Goal: Information Seeking & Learning: Learn about a topic

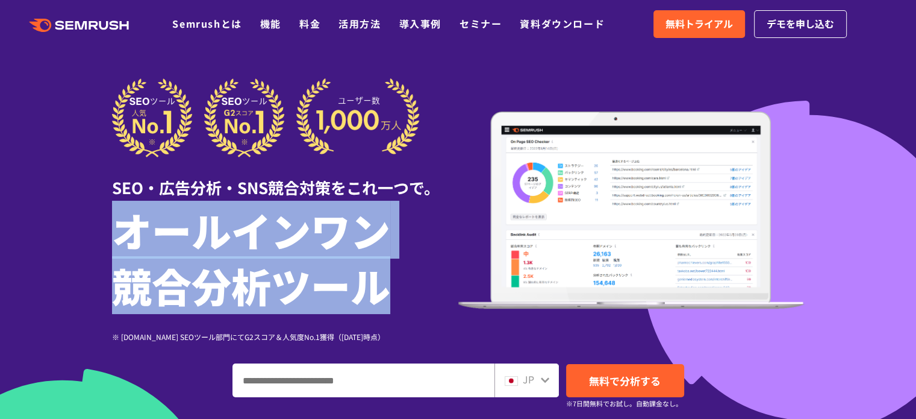
click at [414, 295] on h1 "オールインワン 競合分析ツール" at bounding box center [285, 257] width 346 height 111
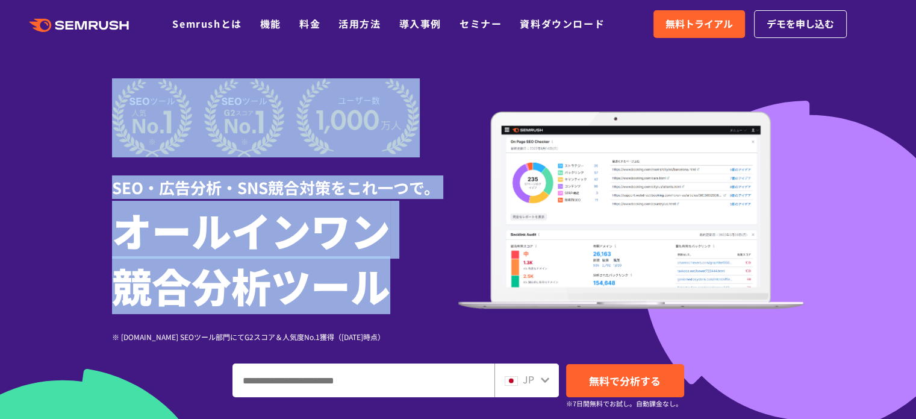
drag, startPoint x: 410, startPoint y: 289, endPoint x: 90, endPoint y: 198, distance: 332.6
click at [90, 198] on section "SEO・広告分析・SNS競合対策をこれ一つで。 オールインワン 競合分析ツール ※ [DOMAIN_NAME] SEOツール部門にてG2スコア＆人気度No.1…" at bounding box center [458, 336] width 916 height 672
click at [98, 198] on div at bounding box center [458, 336] width 916 height 672
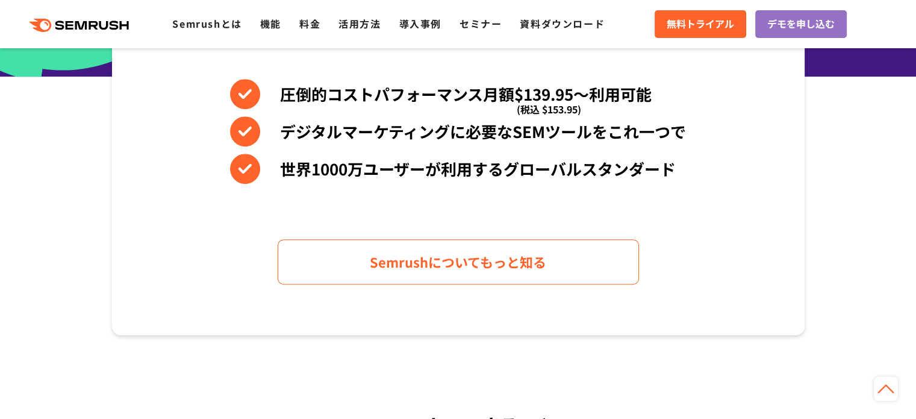
scroll to position [482, 0]
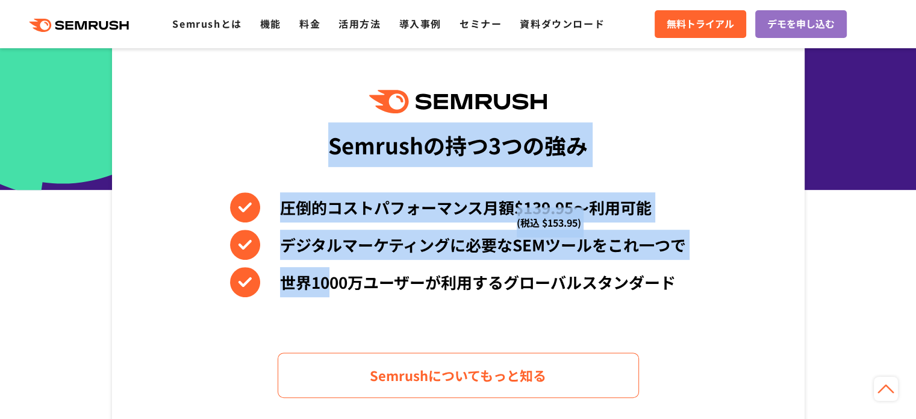
drag, startPoint x: 305, startPoint y: 140, endPoint x: 325, endPoint y: 272, distance: 134.0
click at [325, 272] on div "Semrushの持つ3つの強み 圧倒的コストパフォーマンス月額$139.95〜利用可能 (税込 $153.95) デジタルマーケティングに必要なSEMツールを…" at bounding box center [458, 243] width 693 height 409
click at [325, 272] on li "世界1000万ユーザーが利用するグローバルスタンダード" at bounding box center [458, 282] width 456 height 30
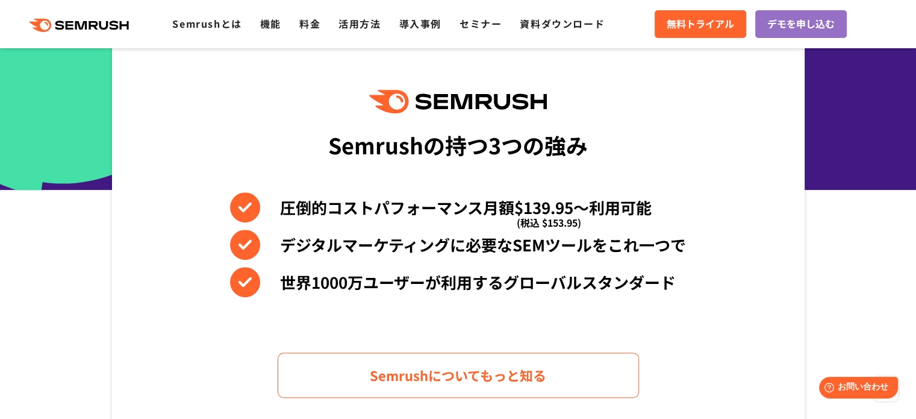
click at [147, 324] on div "Semrushの持つ3つの強み 圧倒的コストパフォーマンス月額$139.95〜利用可能 (税込 $153.95) デジタルマーケティングに必要なSEMツールを…" at bounding box center [458, 243] width 693 height 409
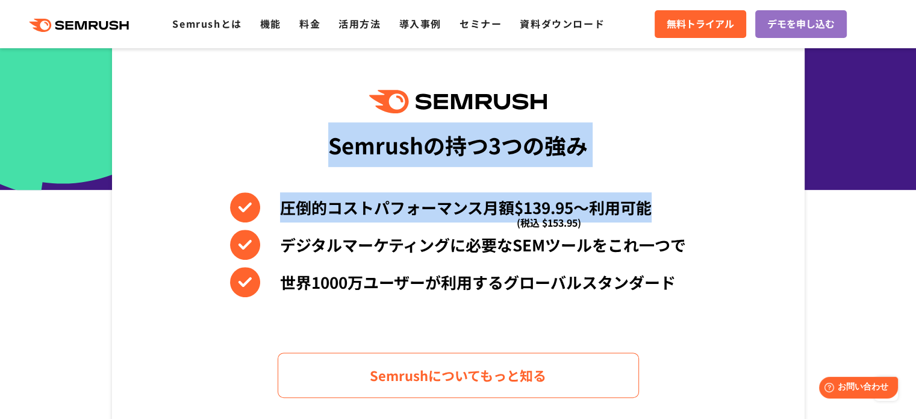
drag, startPoint x: 328, startPoint y: 145, endPoint x: 663, endPoint y: 138, distance: 334.4
click at [663, 138] on div "Semrushの持つ3つの強み 圧倒的コストパフォーマンス月額$139.95〜利用可能 (税込 $153.95) デジタルマーケティングに必要なSEMツールを…" at bounding box center [458, 243] width 693 height 409
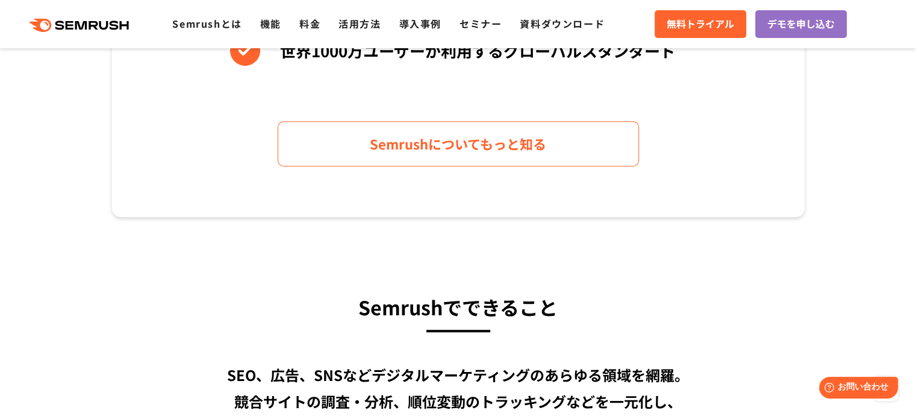
scroll to position [904, 0]
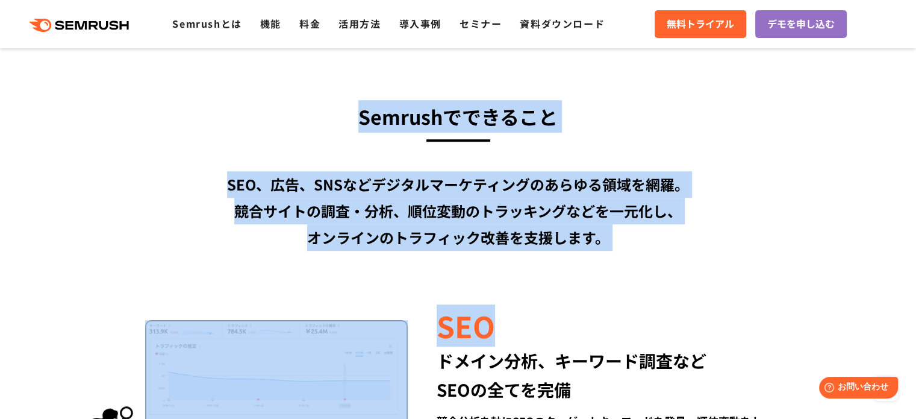
drag, startPoint x: 351, startPoint y: 113, endPoint x: 624, endPoint y: 255, distance: 308.5
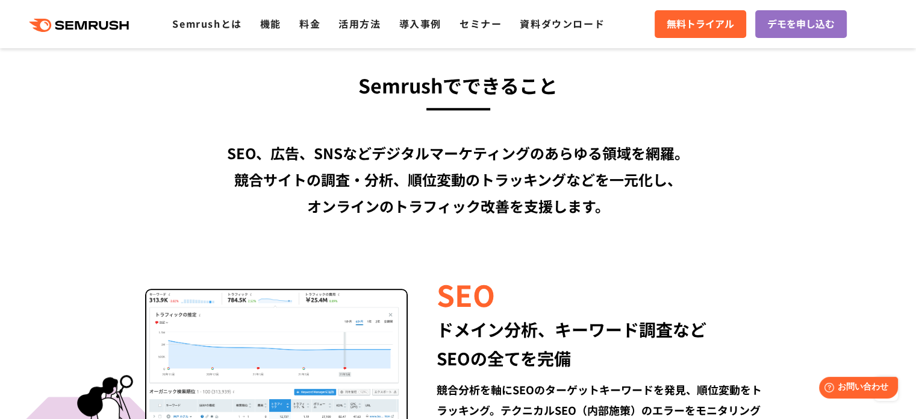
scroll to position [964, 0]
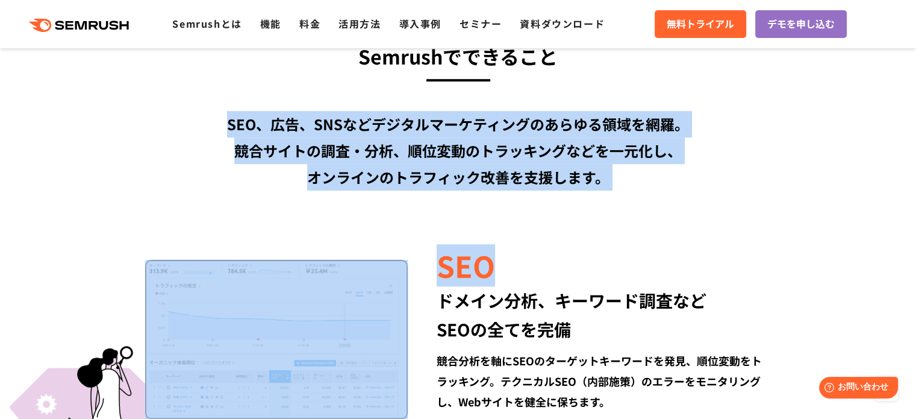
drag, startPoint x: 225, startPoint y: 114, endPoint x: 702, endPoint y: 198, distance: 483.8
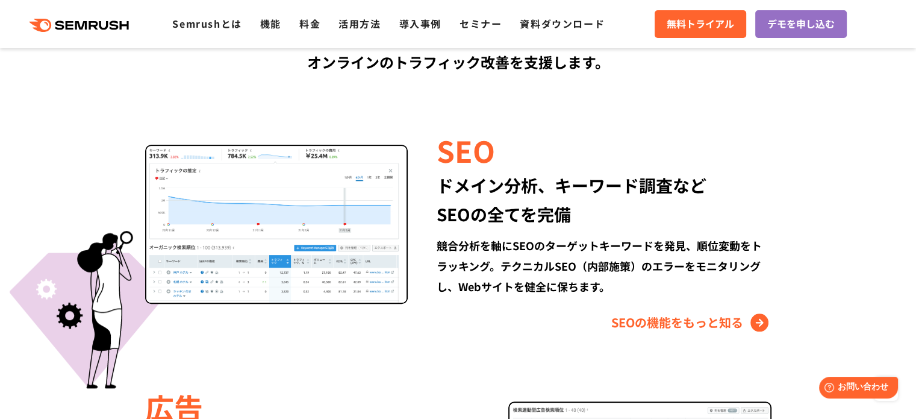
scroll to position [1084, 0]
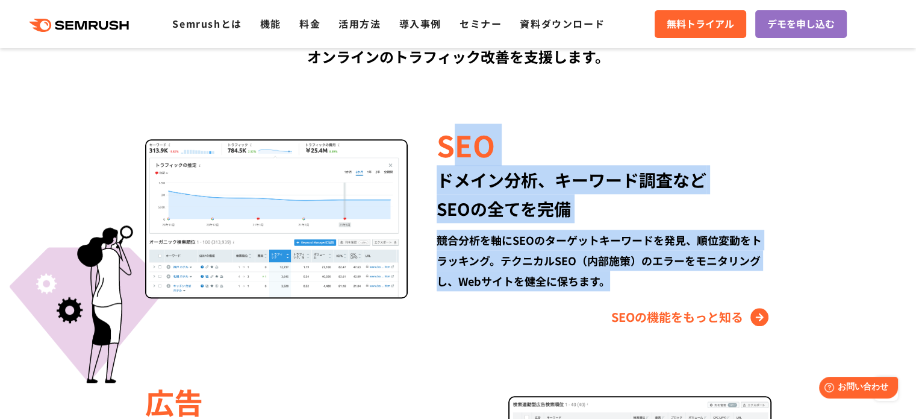
drag, startPoint x: 446, startPoint y: 142, endPoint x: 717, endPoint y: 276, distance: 302.6
click at [717, 276] on div "SEO ドメイン分析、キーワード調査など SEOの全てを完備 競合分析を軸にSEOのターゲットキーワードを発見、順位変動をトラッキング。テクニカルSEO（内部…" at bounding box center [589, 225] width 363 height 202
click at [717, 275] on div "競合分析を軸にSEOのターゲットキーワードを発見、順位変動をトラッキング。テクニカルSEO（内部施策）のエラーをモニタリングし、Webサイトを健全に保ちます。" at bounding box center [604, 260] width 334 height 61
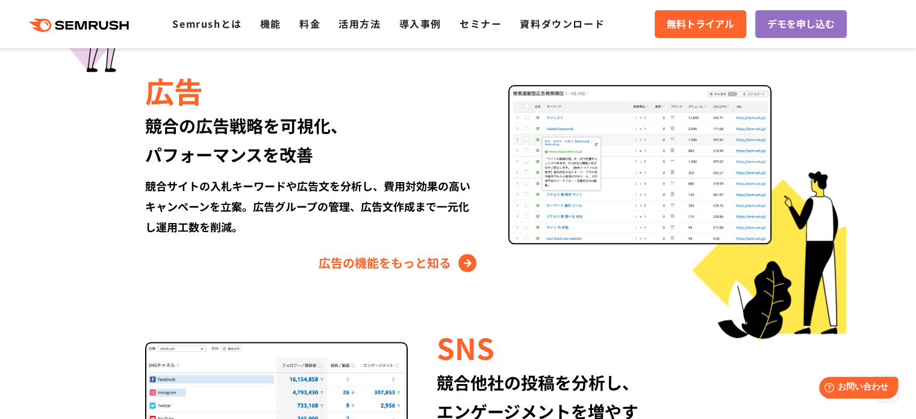
scroll to position [1325, 0]
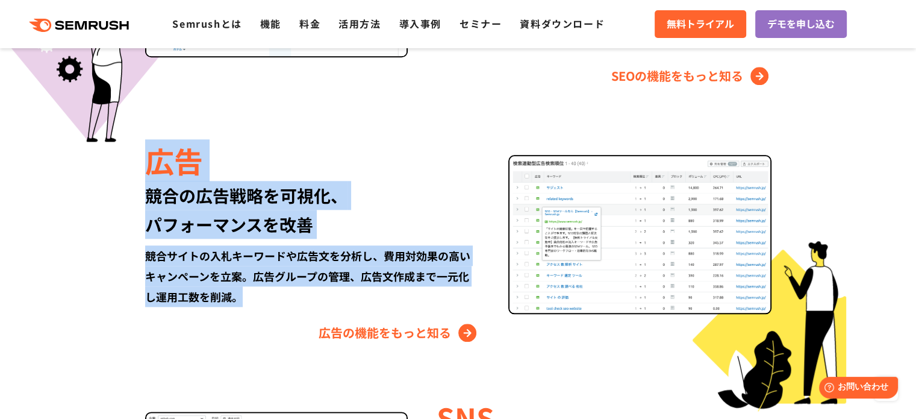
drag, startPoint x: 141, startPoint y: 160, endPoint x: 364, endPoint y: 298, distance: 261.8
click at [364, 298] on div "広告 競合の広告戦略を可視化、 パフォーマンスを改善 競合サイトの入札キーワードや広告文を分析し、費用対効果の高いキャンペーンを立案。広告グループの管理、広告…" at bounding box center [458, 241] width 693 height 202
click at [364, 298] on div "競合サイトの入札キーワードや広告文を分析し、費用対効果の高いキャンペーンを立案。広告グループの管理、広告文作成まで一元化し運用工数を削減。" at bounding box center [312, 275] width 334 height 61
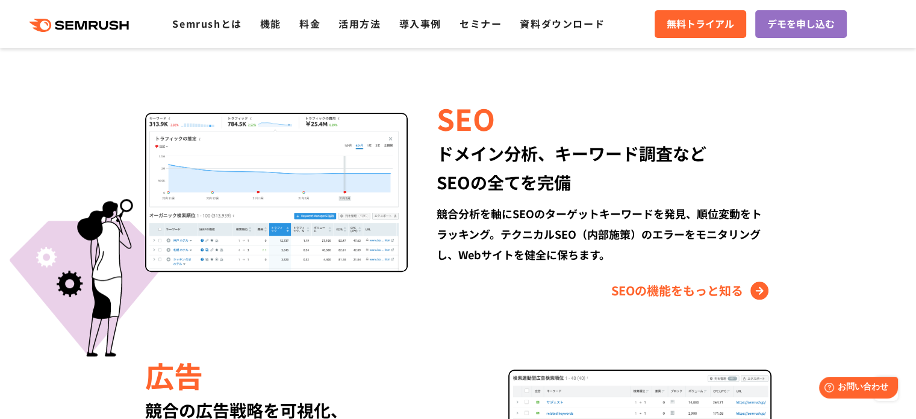
scroll to position [1084, 0]
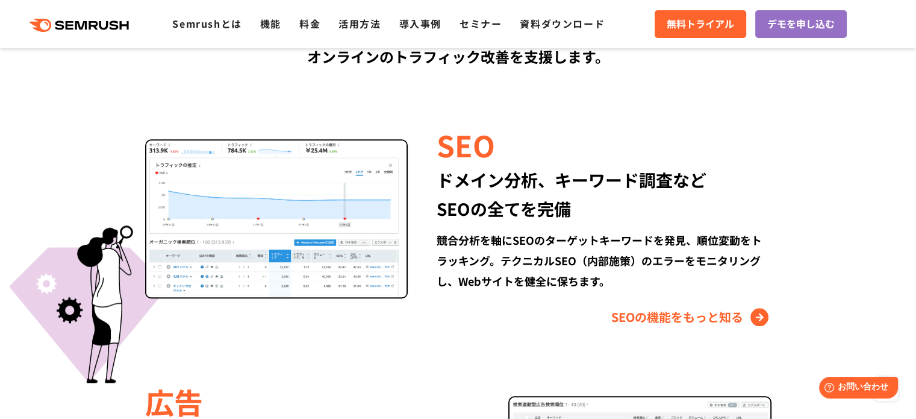
drag, startPoint x: 150, startPoint y: 87, endPoint x: 139, endPoint y: 86, distance: 10.9
